Goal: Information Seeking & Learning: Learn about a topic

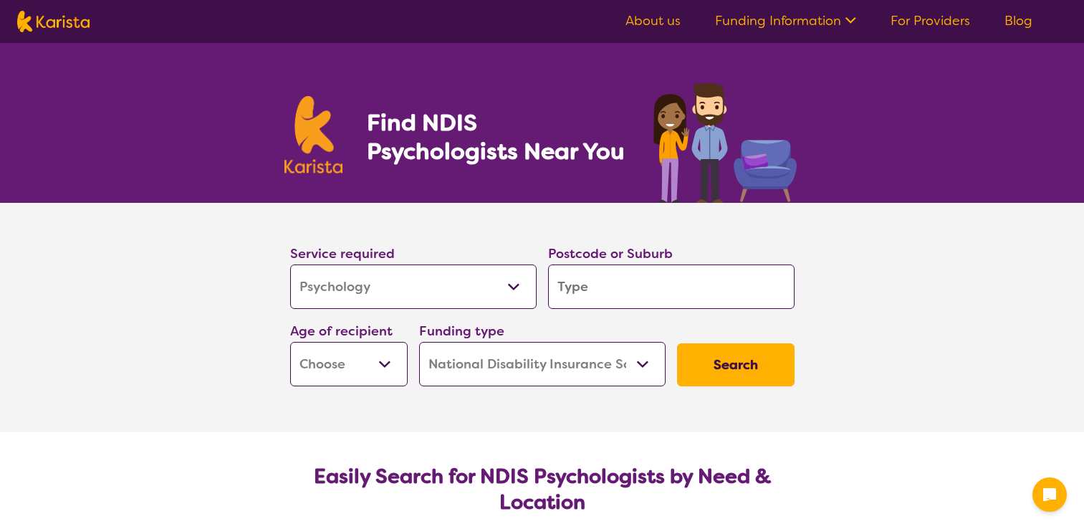
select select "Psychology"
select select "NDIS"
select select "Psychology"
select select "NDIS"
click at [635, 299] on input "search" at bounding box center [671, 286] width 246 height 44
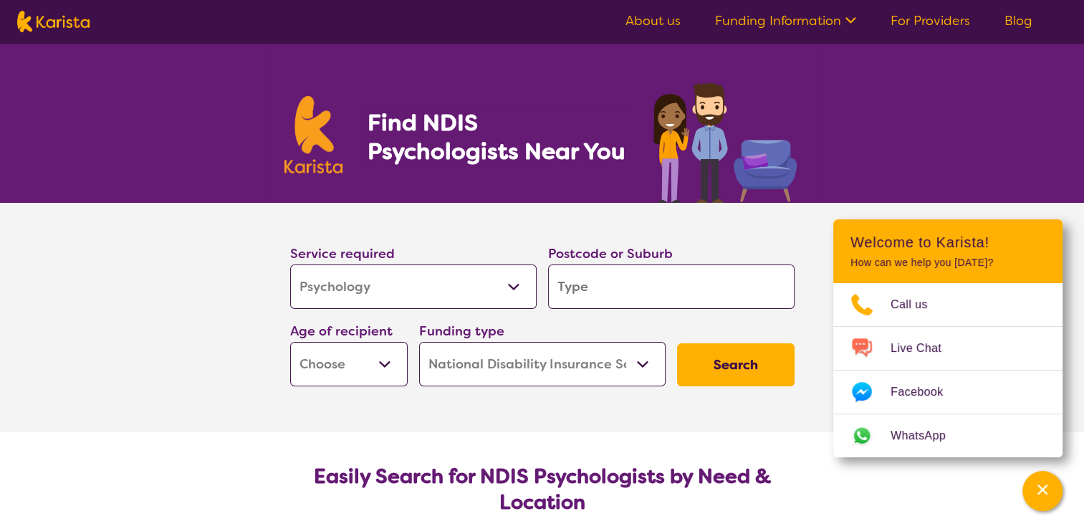
type input "3"
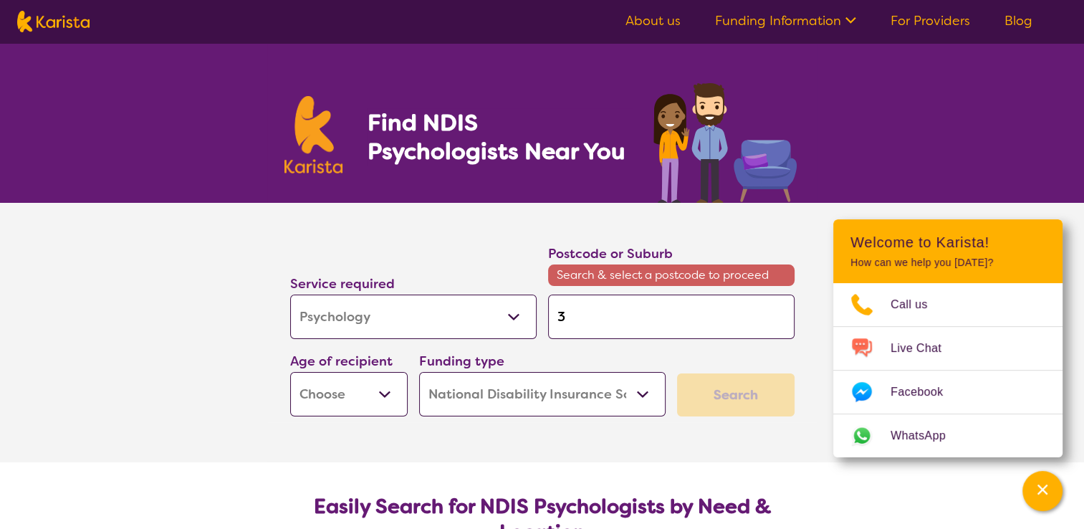
type input "31"
type input "315"
type input "3155"
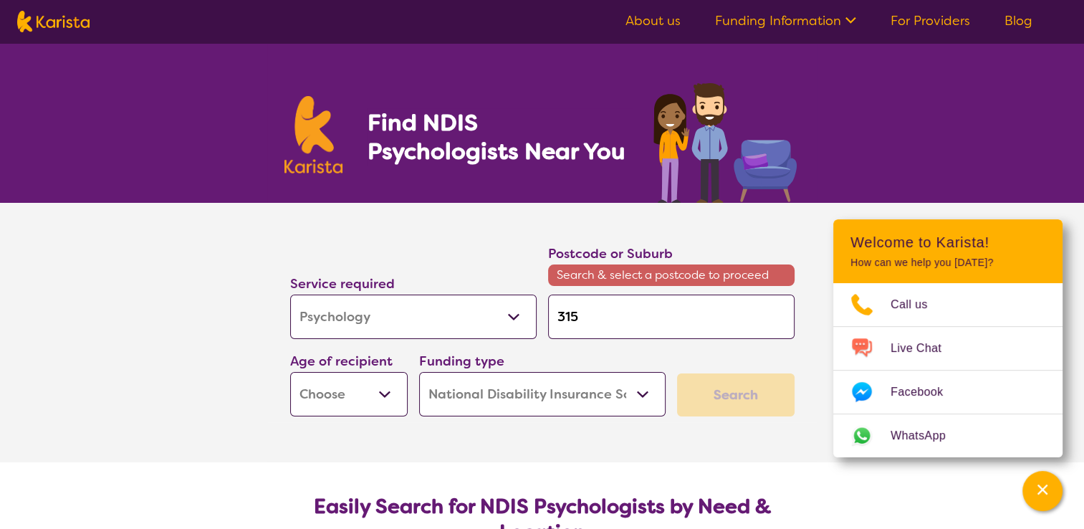
type input "3155"
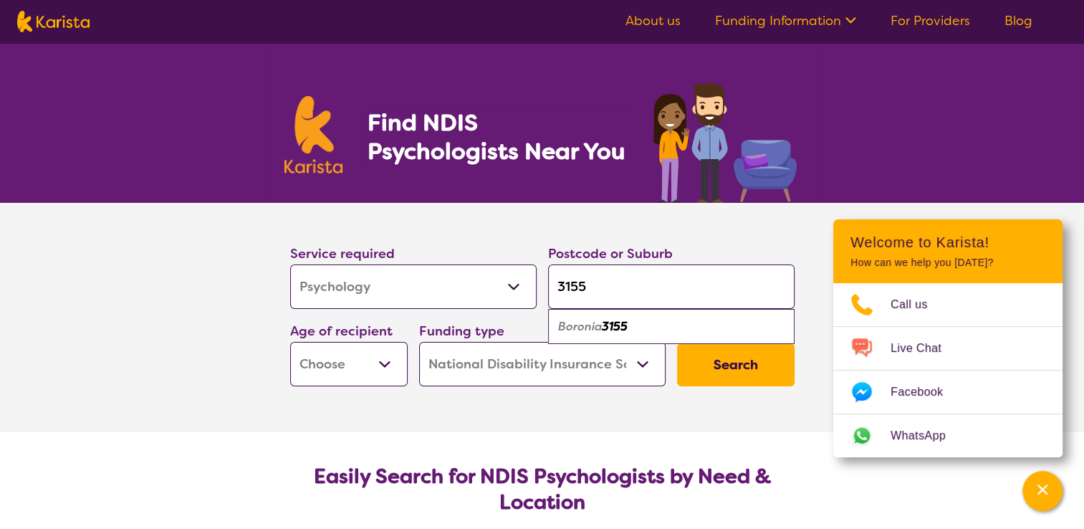
type input "3155"
click at [628, 327] on em "3155" at bounding box center [615, 326] width 26 height 15
click at [378, 375] on select "Early Childhood - 0 to 9 Child - 10 to 11 Adolescent - 12 to 17 Adult - 18 to 6…" at bounding box center [348, 364] width 117 height 44
select select "AS"
click at [290, 342] on select "Early Childhood - 0 to 9 Child - 10 to 11 Adolescent - 12 to 17 Adult - 18 to 6…" at bounding box center [348, 364] width 117 height 44
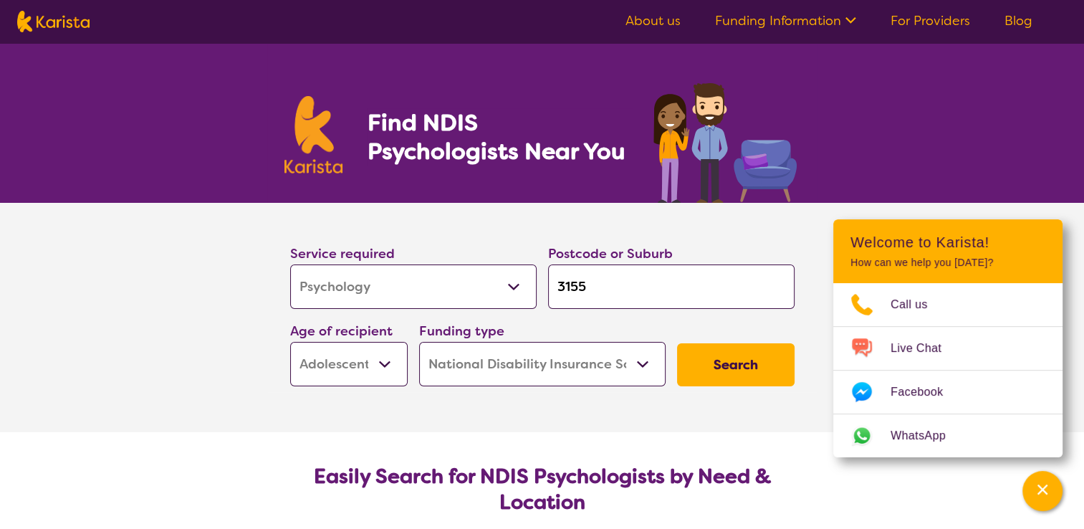
select select "AS"
click at [740, 357] on button "Search" at bounding box center [735, 364] width 117 height 43
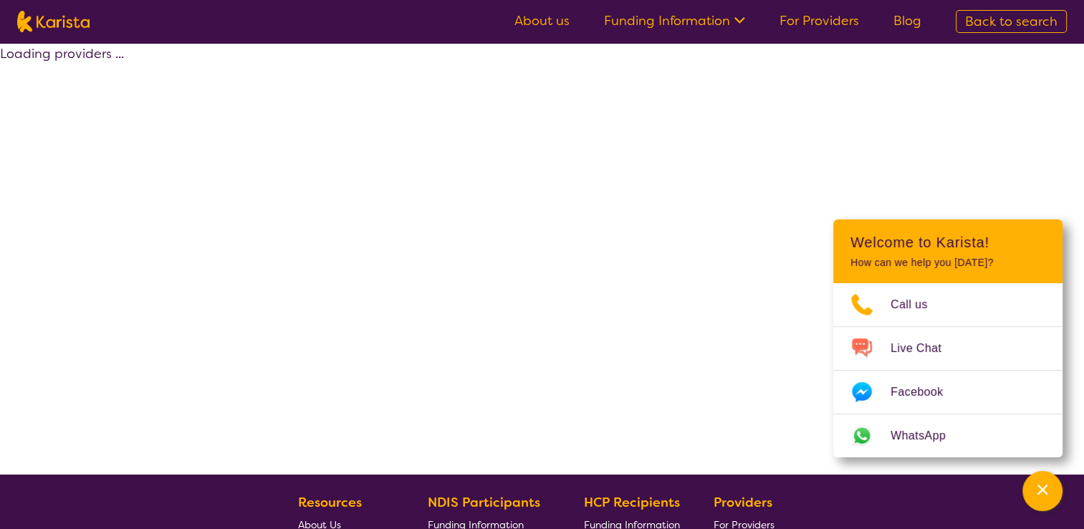
select select "by_score"
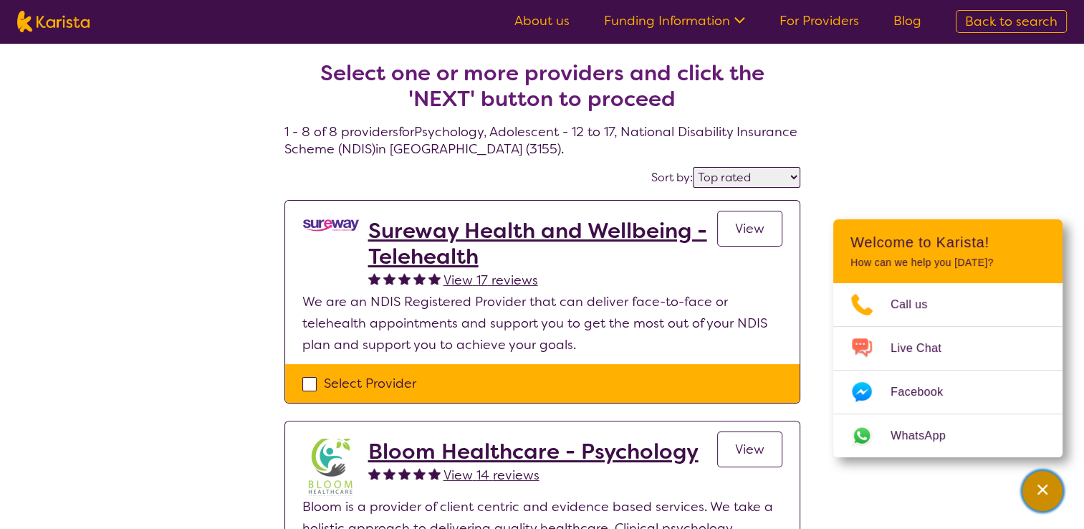
click at [1044, 491] on icon "Channel Menu" at bounding box center [1042, 489] width 10 height 10
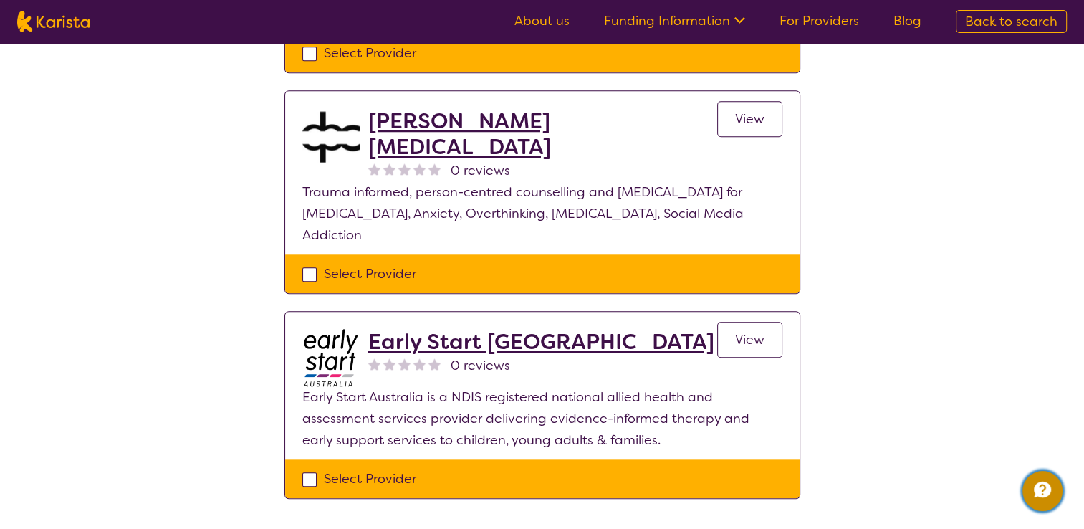
scroll to position [1315, 0]
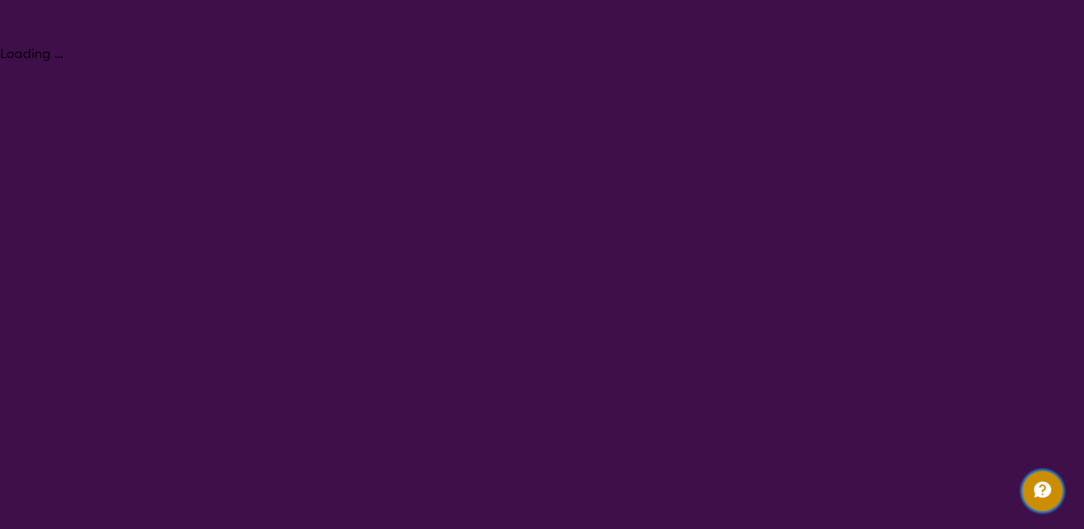
select select "Psychology"
select select "AS"
select select "NDIS"
select select "Psychology"
select select "AS"
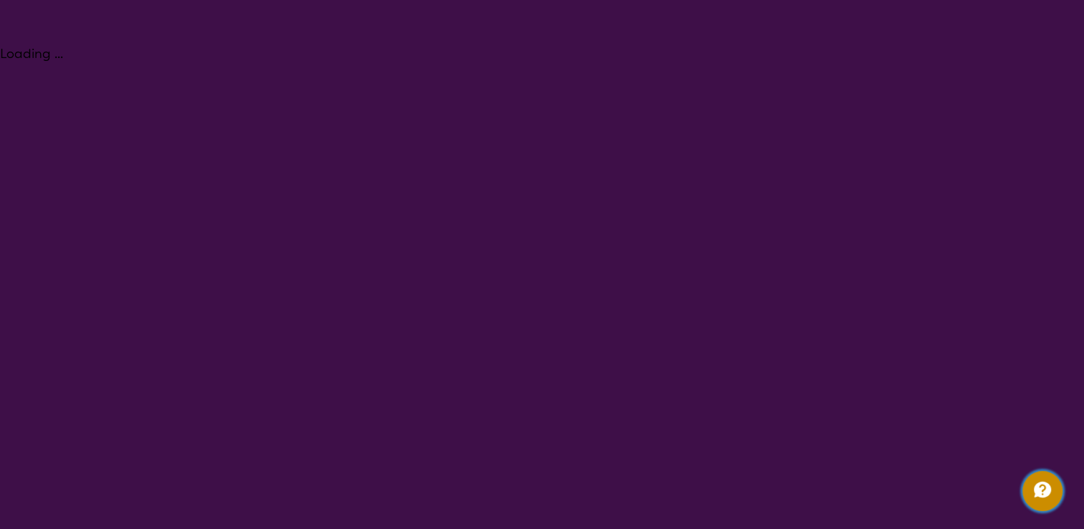
select select "NDIS"
